Goal: Feedback & Contribution: Submit feedback/report problem

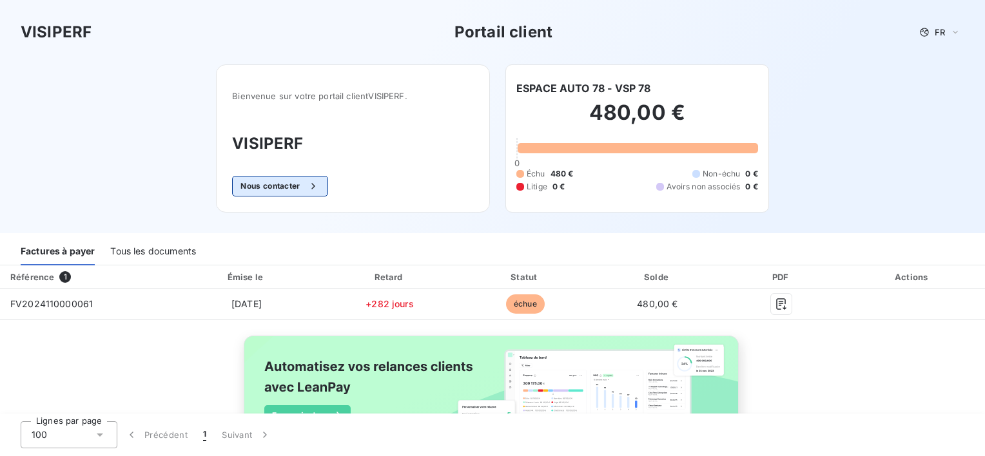
click at [279, 186] on button "Nous contacter" at bounding box center [279, 186] width 95 height 21
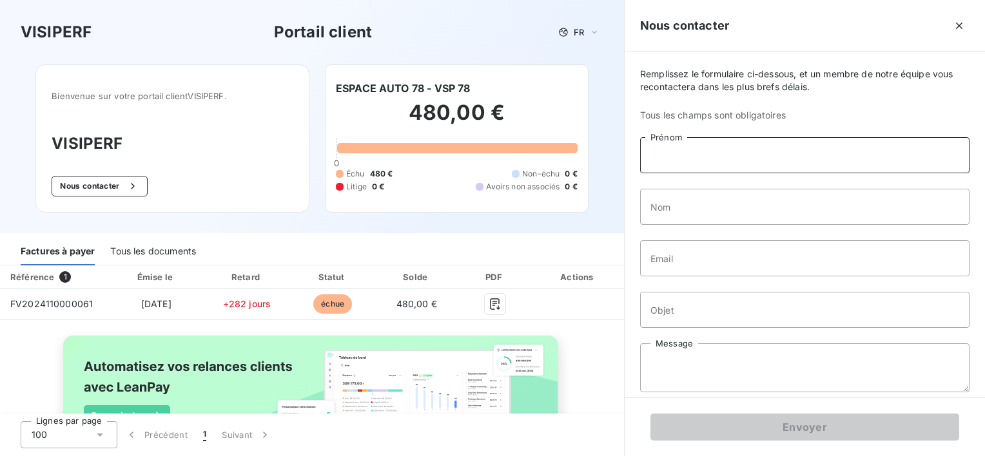
click at [709, 158] on input "Prénom" at bounding box center [804, 155] width 329 height 36
type input "[PERSON_NAME]"
click at [912, 211] on input "Nom" at bounding box center [804, 207] width 329 height 36
type input "GUYOMARD"
click at [937, 264] on input "Email" at bounding box center [804, 258] width 329 height 36
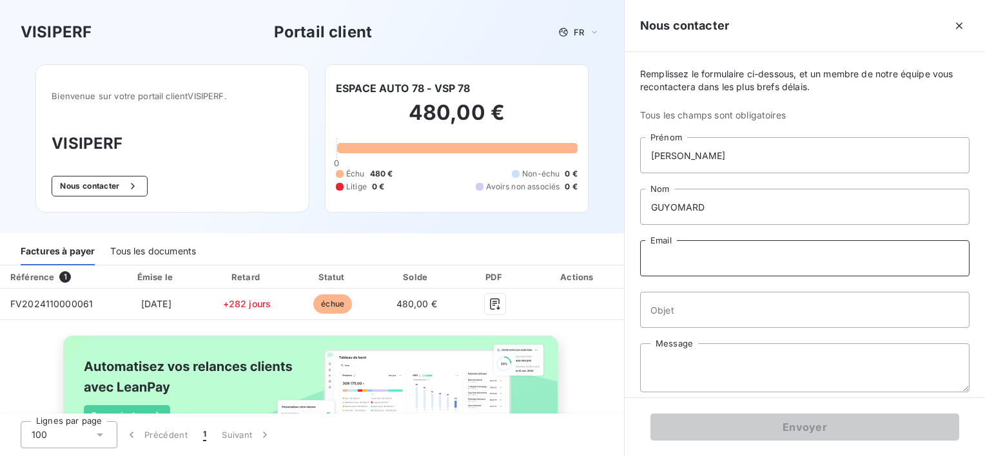
type input "[EMAIL_ADDRESS][DOMAIN_NAME]"
type input "FACTURATION SITE VENDU??"
click at [692, 369] on textarea "Message" at bounding box center [804, 368] width 329 height 49
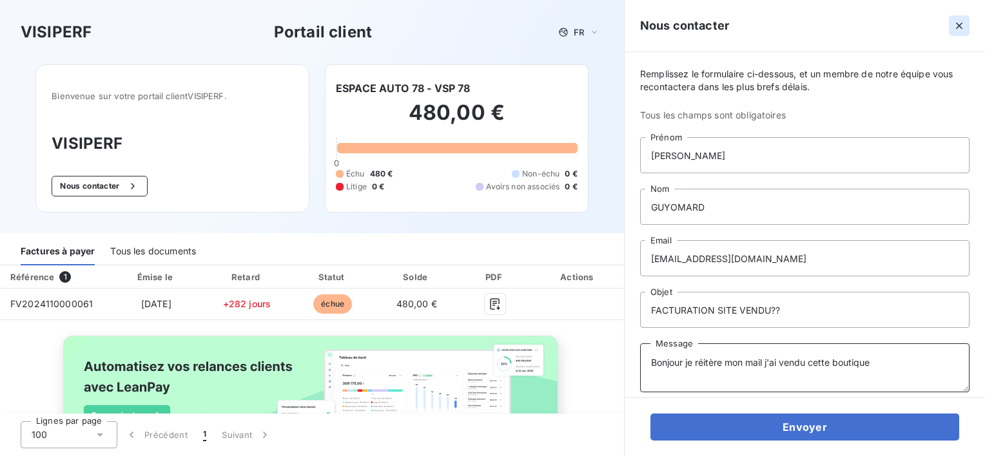
type textarea "Bonjour je réitère mon mail j'ai vendu cette boutique"
click at [967, 23] on button "button" at bounding box center [959, 25] width 21 height 21
